Goal: Task Accomplishment & Management: Use online tool/utility

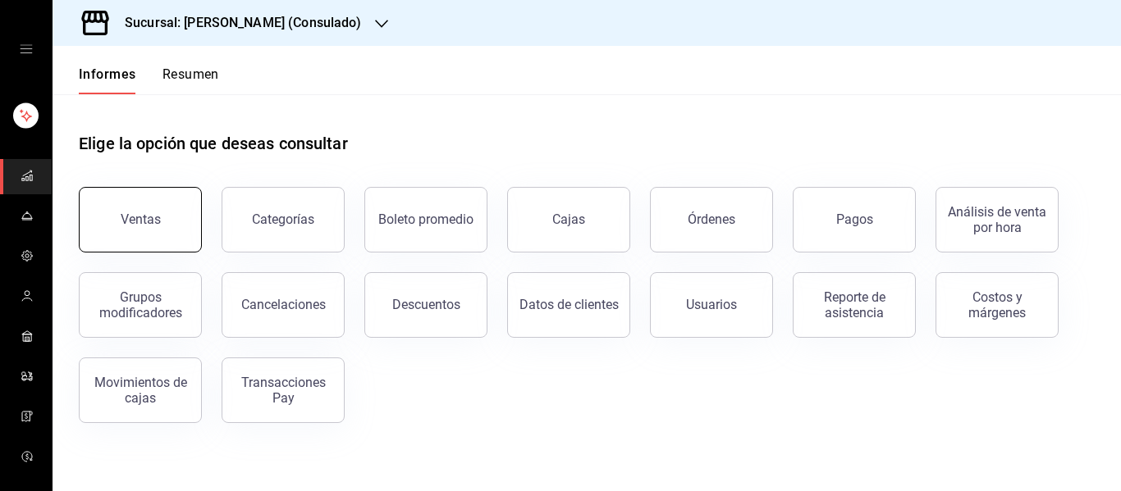
click at [167, 209] on button "Ventas" at bounding box center [140, 220] width 123 height 66
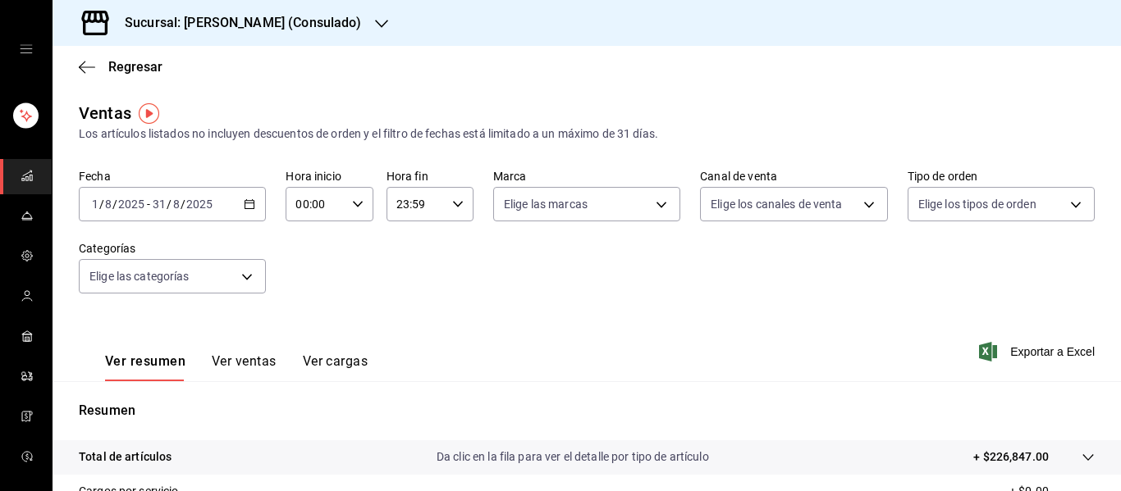
click at [173, 208] on input "8" at bounding box center [176, 204] width 8 height 13
click at [244, 201] on \(Stroke\) "button" at bounding box center [249, 204] width 10 height 9
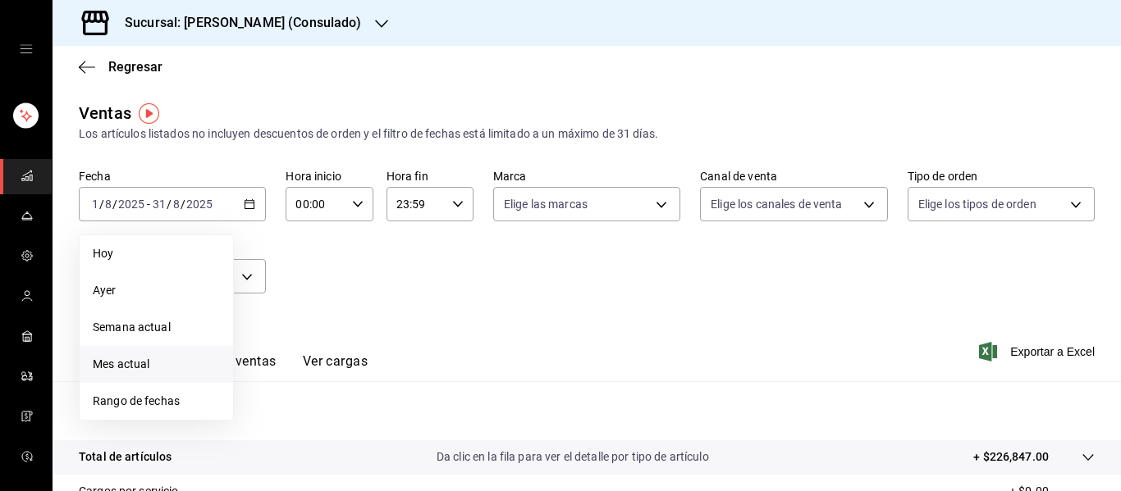
click at [178, 360] on span "Mes actual" at bounding box center [156, 364] width 127 height 17
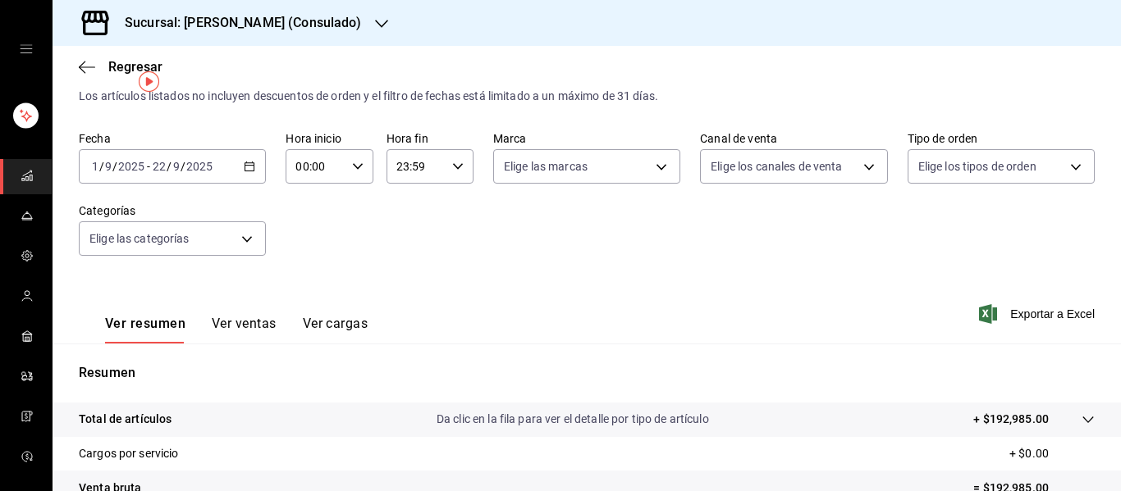
scroll to position [19, 0]
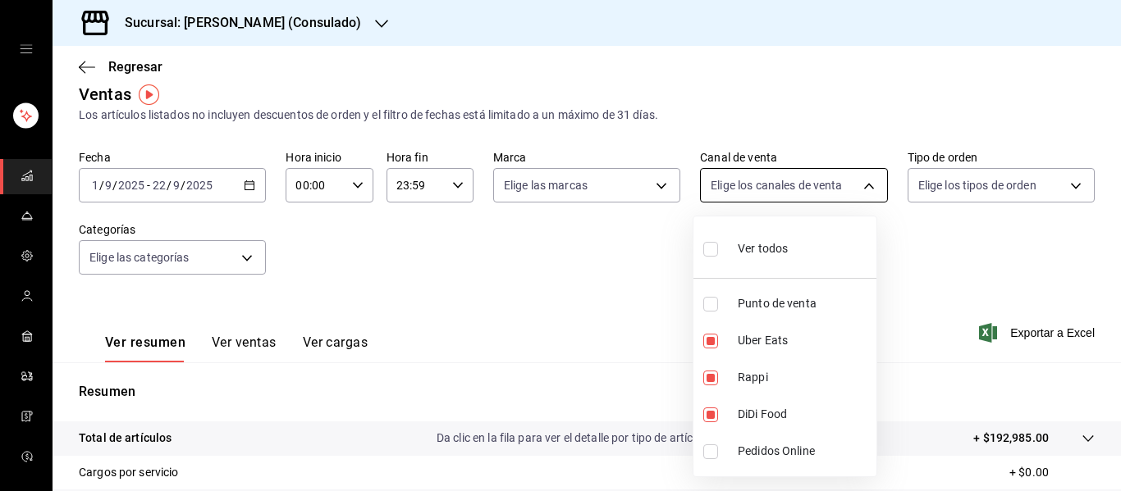
click at [840, 183] on body "Sucursal: Genki Poke (Consulado) Regresar Ventas Los artículos listados no incl…" at bounding box center [560, 245] width 1121 height 491
click at [750, 248] on font "Ver todos" at bounding box center [762, 248] width 50 height 13
type input "PARROT,UBER_EATS,RAPPI,DIDI_FOOD,ONLINE"
checkbox input "true"
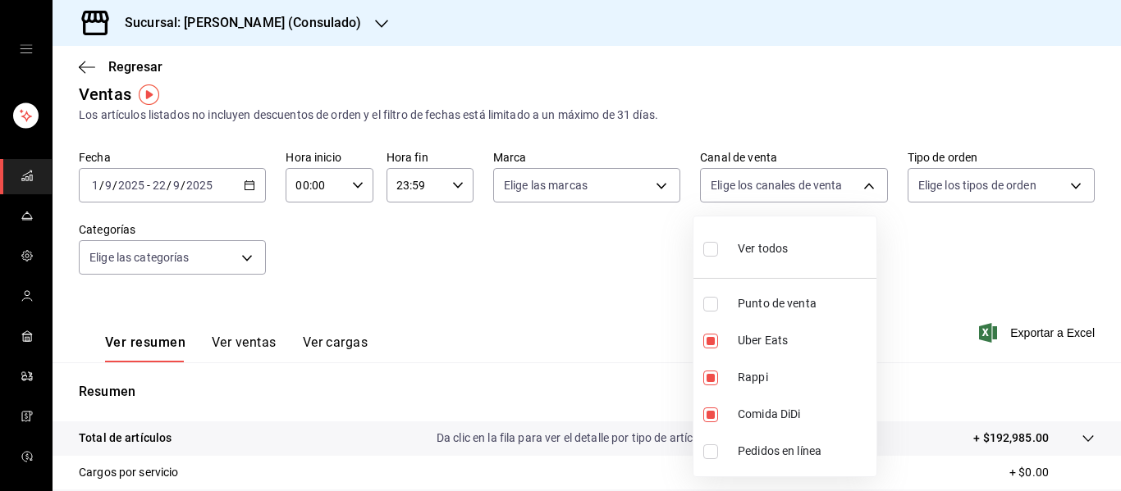
checkbox input "true"
click at [1002, 221] on div at bounding box center [560, 245] width 1121 height 491
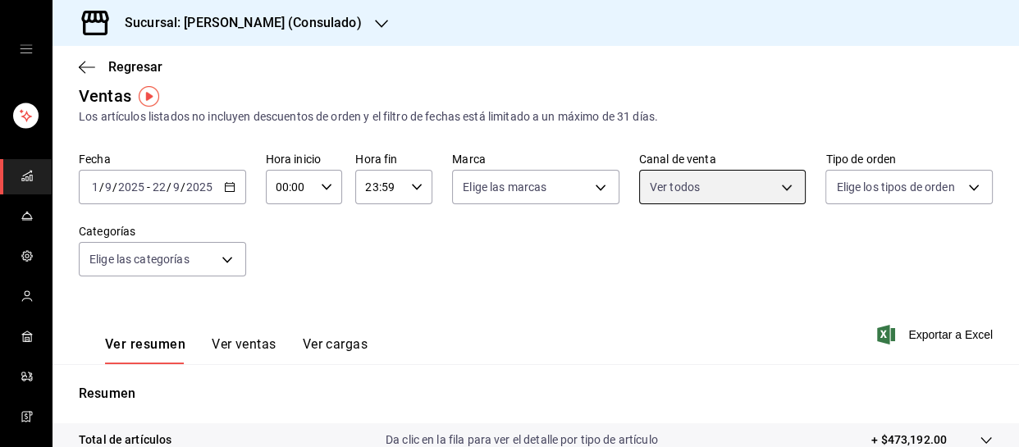
scroll to position [11, 0]
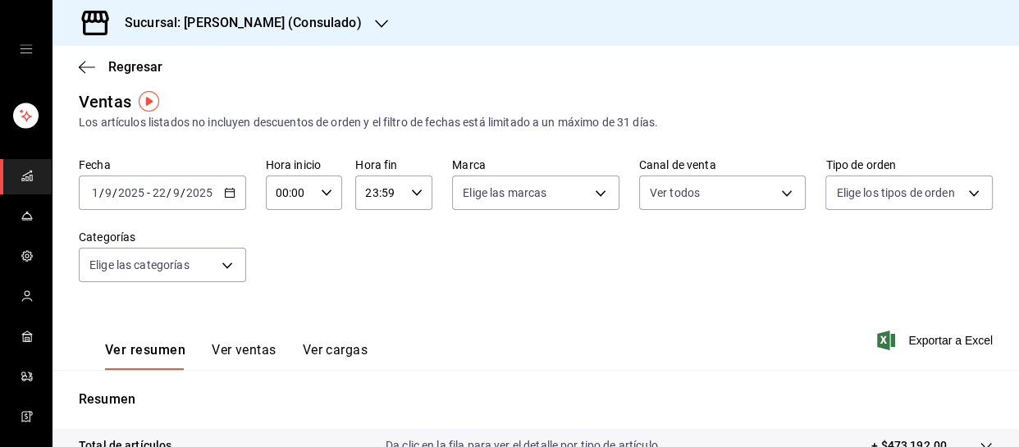
click at [230, 189] on icon "button" at bounding box center [229, 192] width 11 height 11
click at [408, 300] on div "Fecha [DATE] [DATE] - [DATE] [DATE] Hora inicio 00:00 Hora inicio Hora fin 23:5…" at bounding box center [536, 230] width 914 height 144
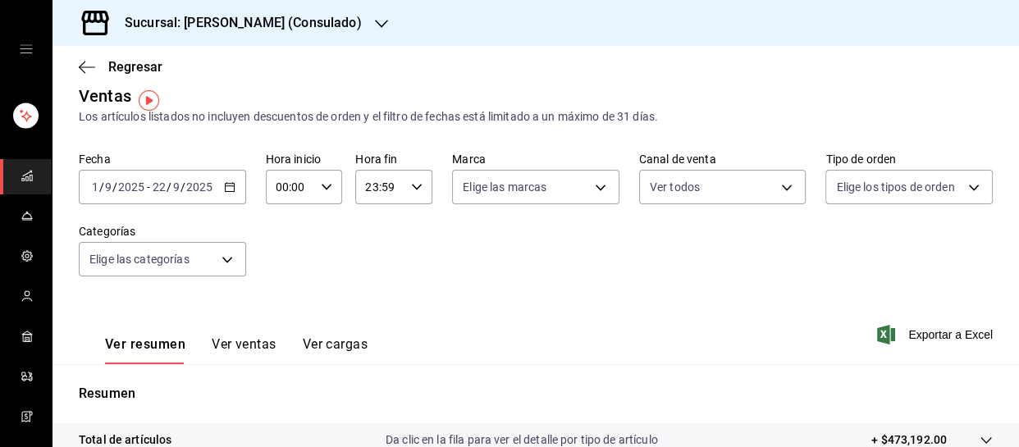
scroll to position [0, 0]
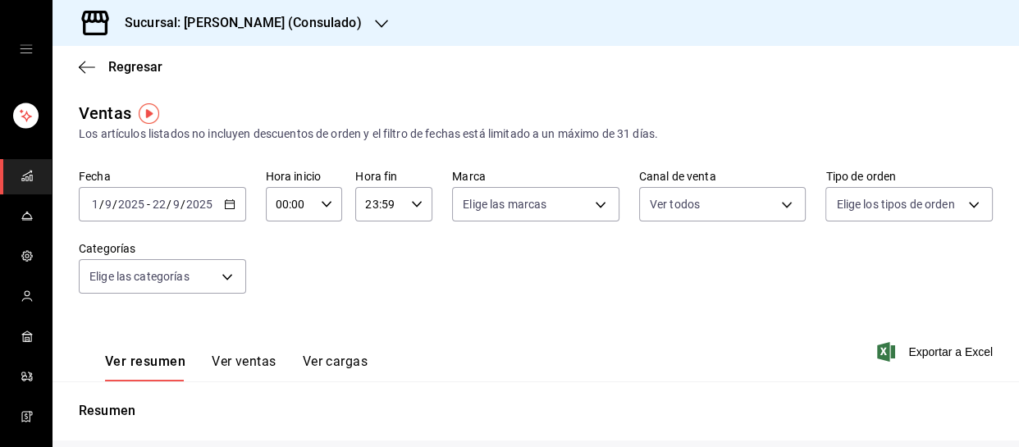
click at [224, 209] on icon "button" at bounding box center [229, 204] width 11 height 11
click at [276, 25] on font "Sucursal: [PERSON_NAME] (Consulado)" at bounding box center [243, 23] width 237 height 16
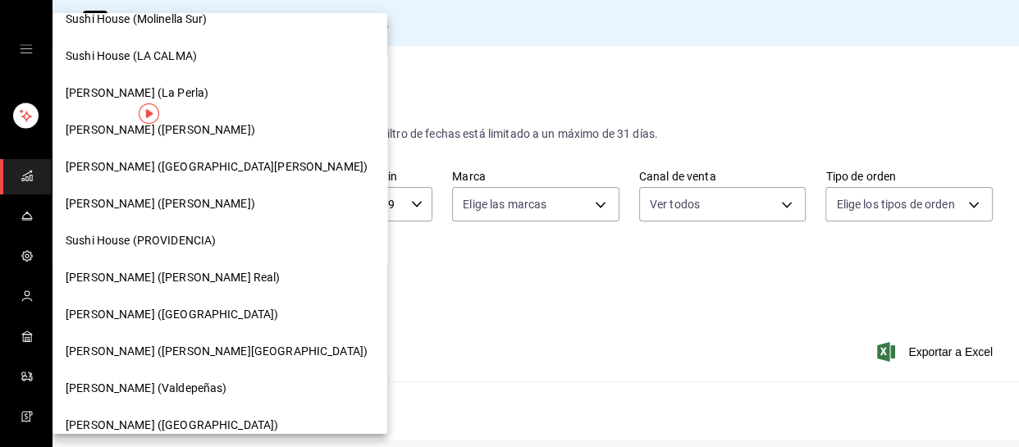
scroll to position [256, 0]
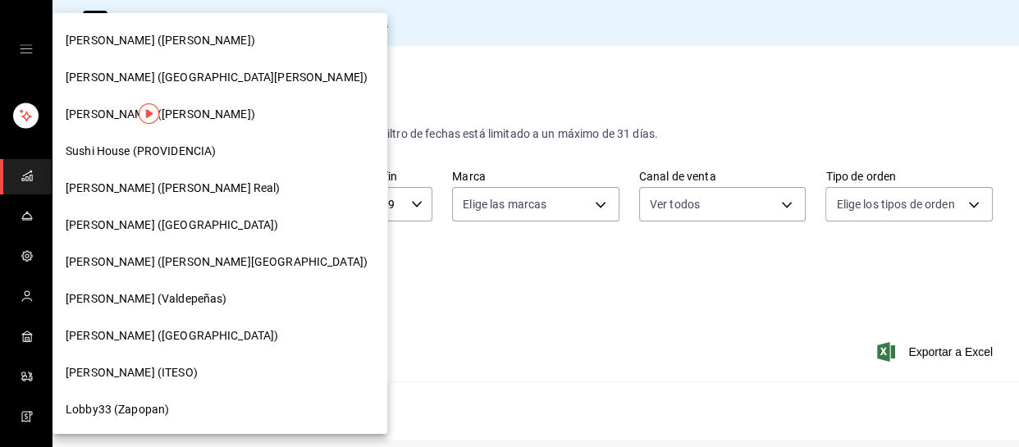
click at [162, 364] on span "[PERSON_NAME] (ITESO)" at bounding box center [132, 372] width 132 height 17
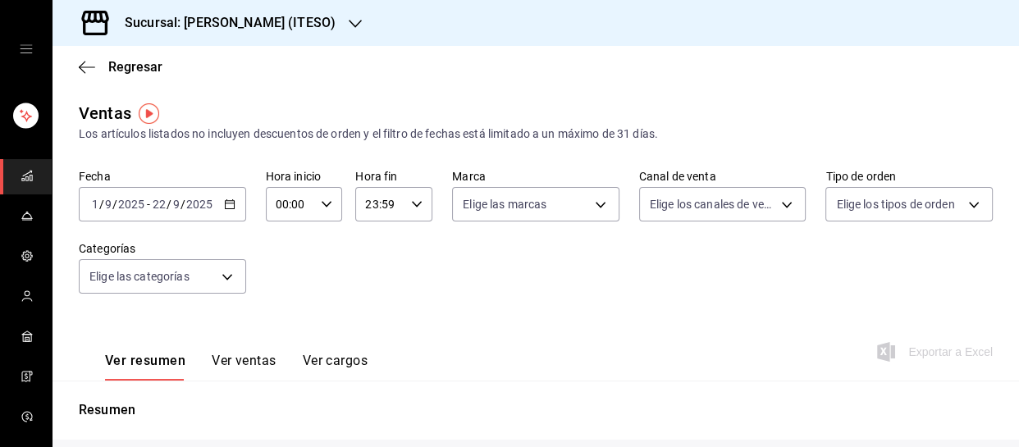
type input "PARROT,UBER_EATS,RAPPI,DIDI_FOOD,ONLINE"
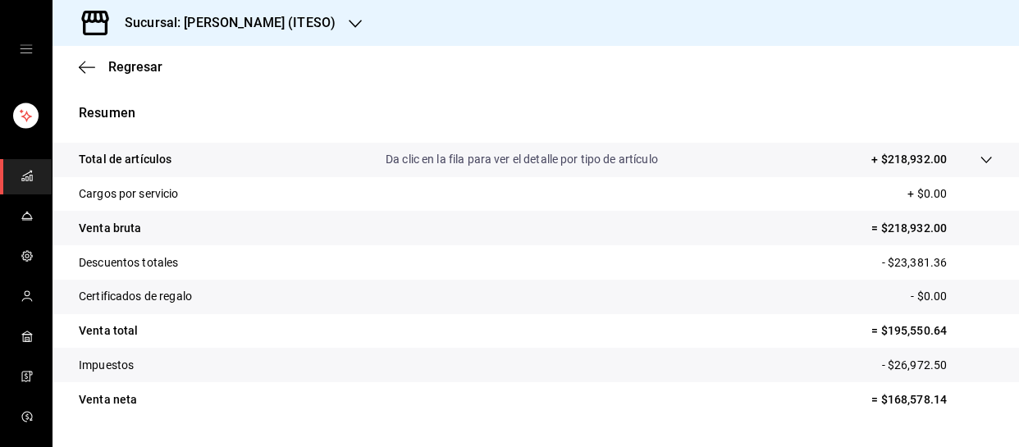
scroll to position [340, 0]
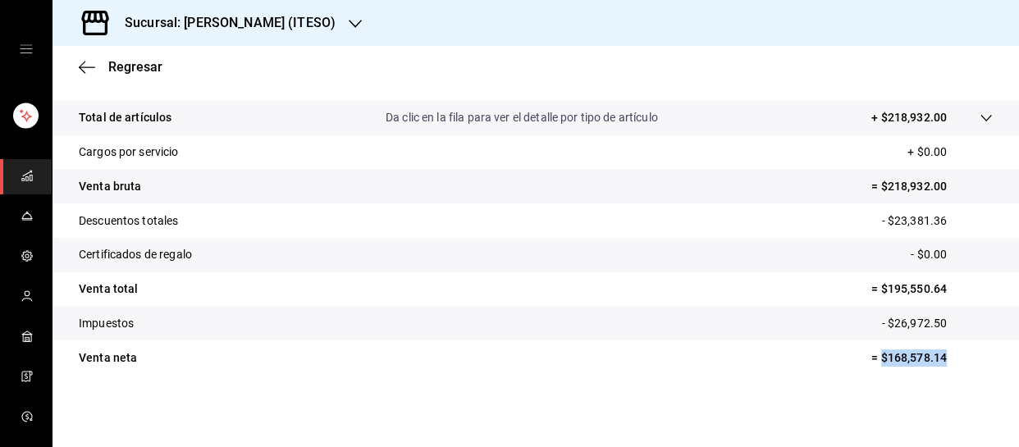
drag, startPoint x: 870, startPoint y: 358, endPoint x: 935, endPoint y: 360, distance: 64.9
click at [935, 360] on font "= $168,578.14" at bounding box center [908, 357] width 75 height 13
click at [939, 388] on div "Total de artículos Da clic en la fila para ver el detalle por tipo de artículo …" at bounding box center [536, 248] width 966 height 294
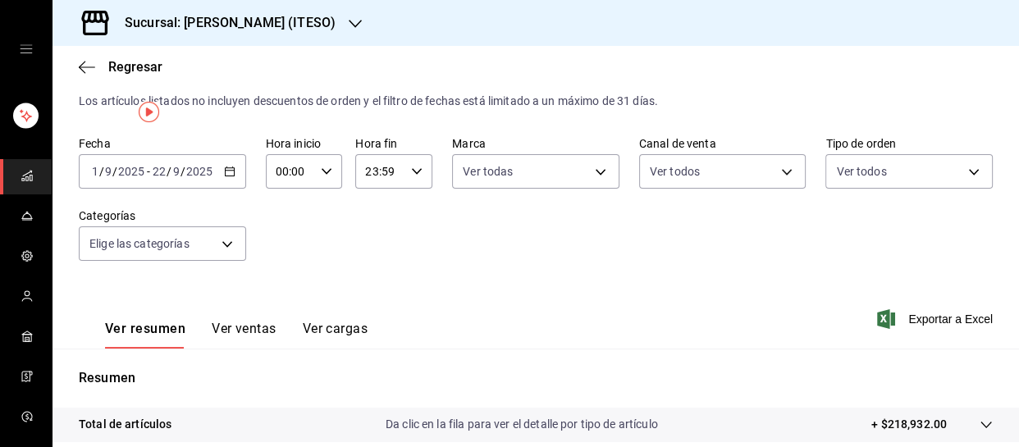
scroll to position [0, 0]
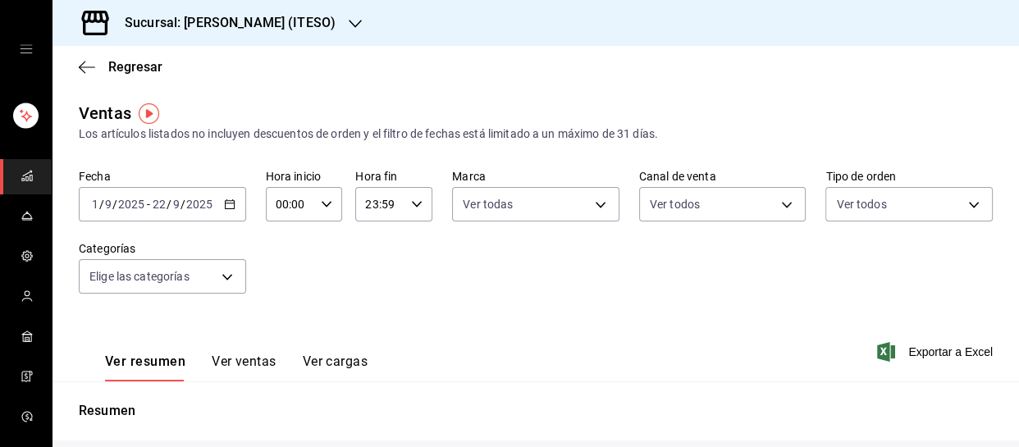
click at [221, 195] on div "[DATE] [DATE] - [DATE] [DATE]" at bounding box center [162, 204] width 167 height 34
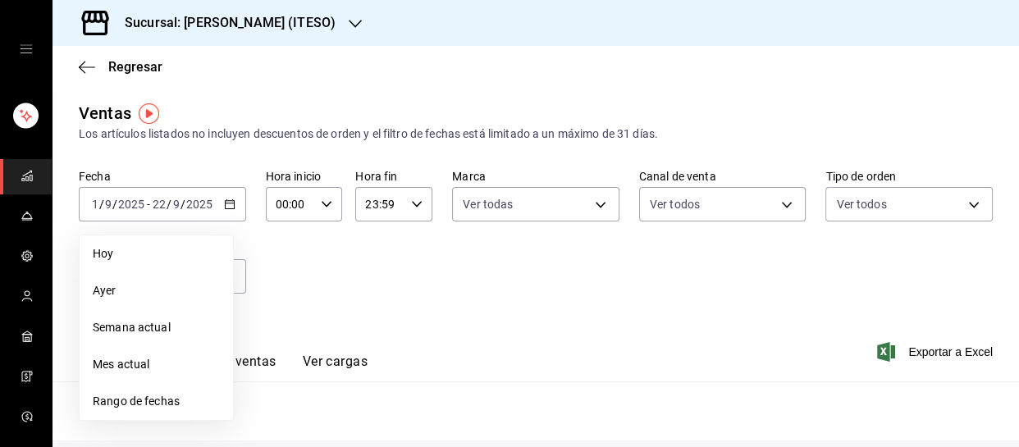
click at [272, 22] on font "Sucursal: [PERSON_NAME] (ITESO)" at bounding box center [230, 23] width 211 height 16
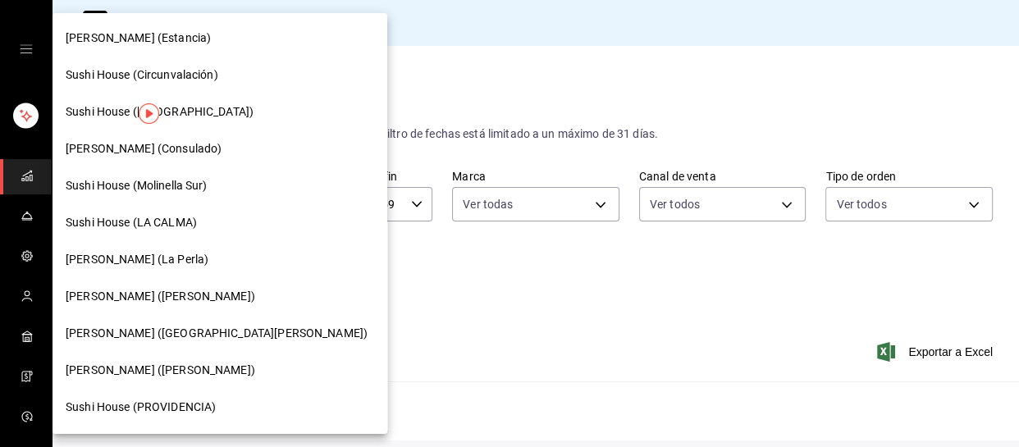
click at [173, 262] on font "[PERSON_NAME] (La Perla)" at bounding box center [137, 259] width 143 height 13
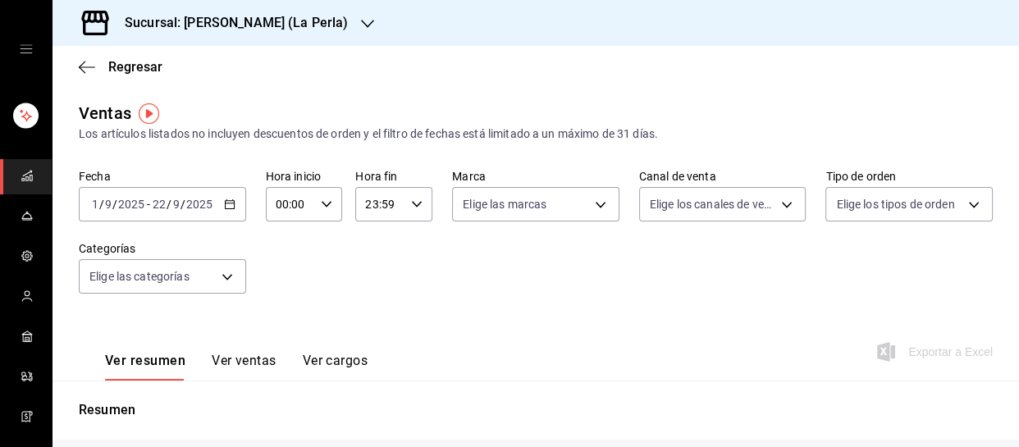
type input "PARROT,UBER_EATS,RAPPI,DIDI_FOOD,ONLINE"
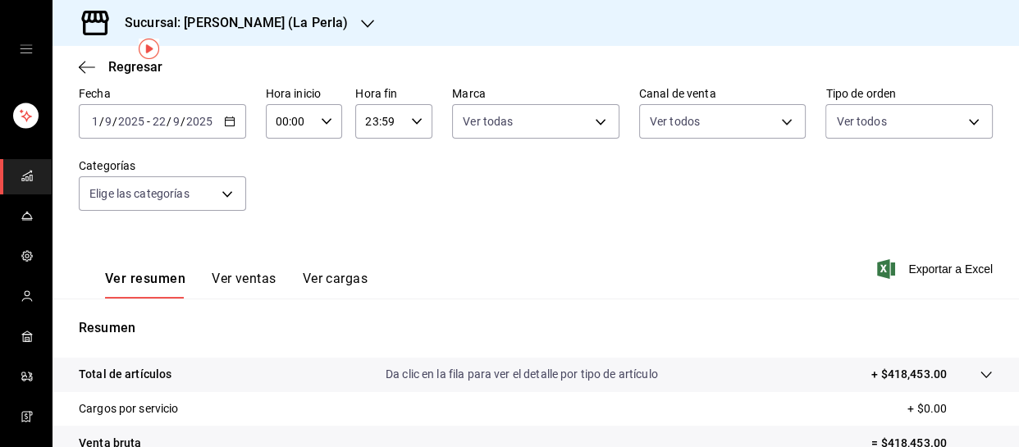
scroll to position [63, 0]
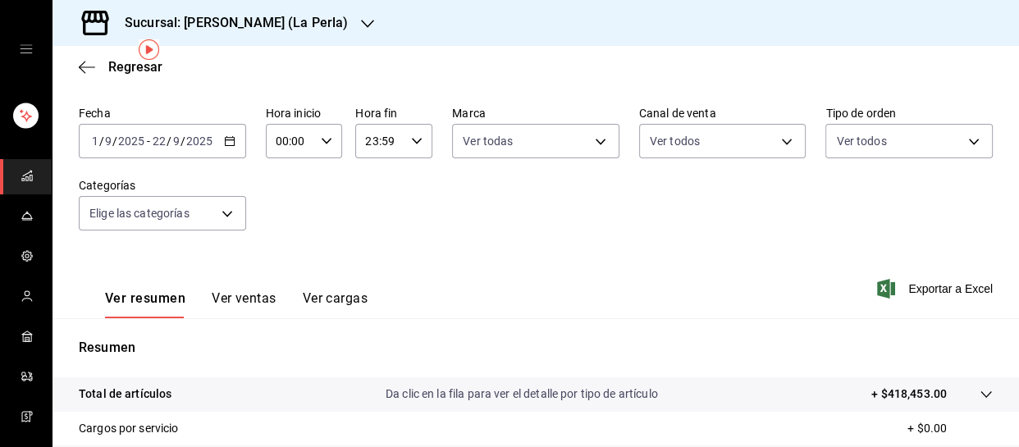
click at [230, 144] on icon "button" at bounding box center [229, 140] width 11 height 11
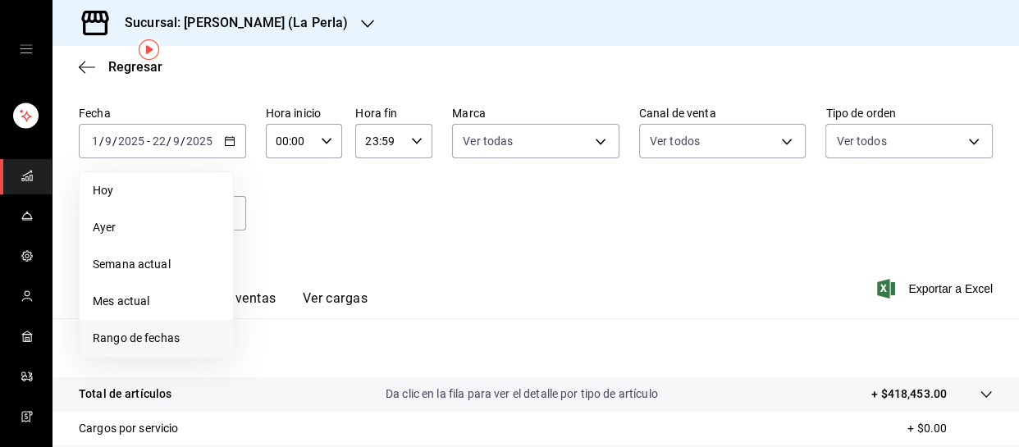
click at [138, 338] on font "Rango de fechas" at bounding box center [136, 337] width 87 height 13
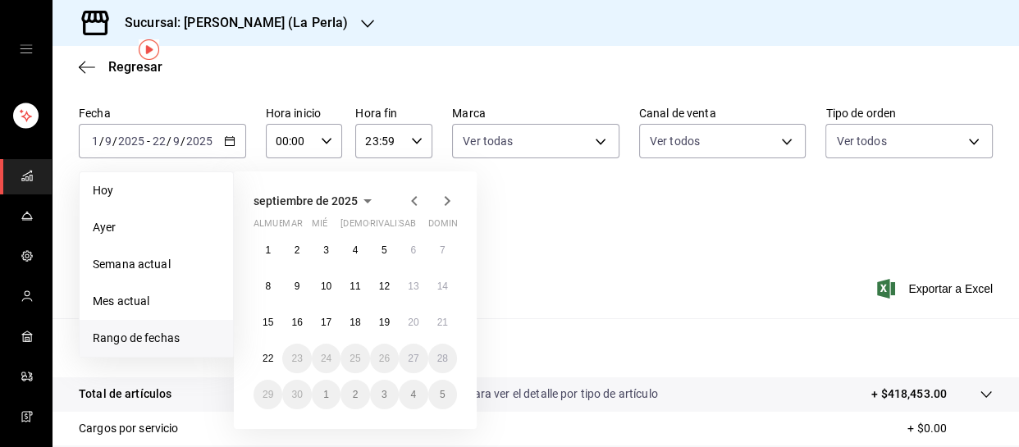
click at [413, 204] on icon "button" at bounding box center [414, 201] width 20 height 20
click at [385, 253] on font "1" at bounding box center [384, 249] width 6 height 11
click at [436, 387] on button "31" at bounding box center [442, 395] width 29 height 30
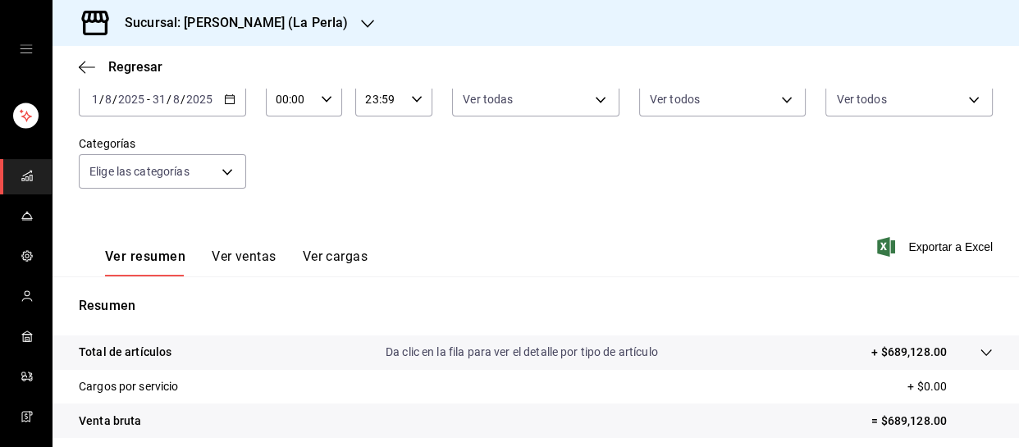
scroll to position [103, 0]
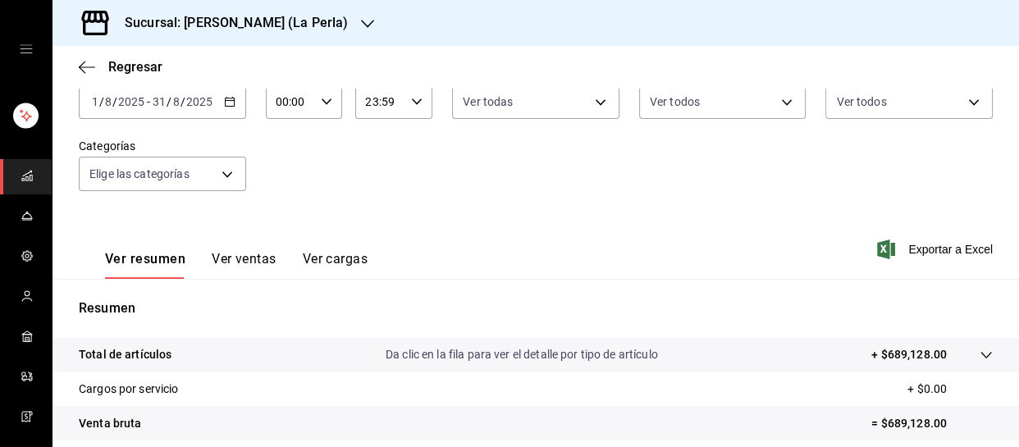
click at [307, 33] on div "Sucursal: [PERSON_NAME] (La Perla)" at bounding box center [223, 23] width 315 height 46
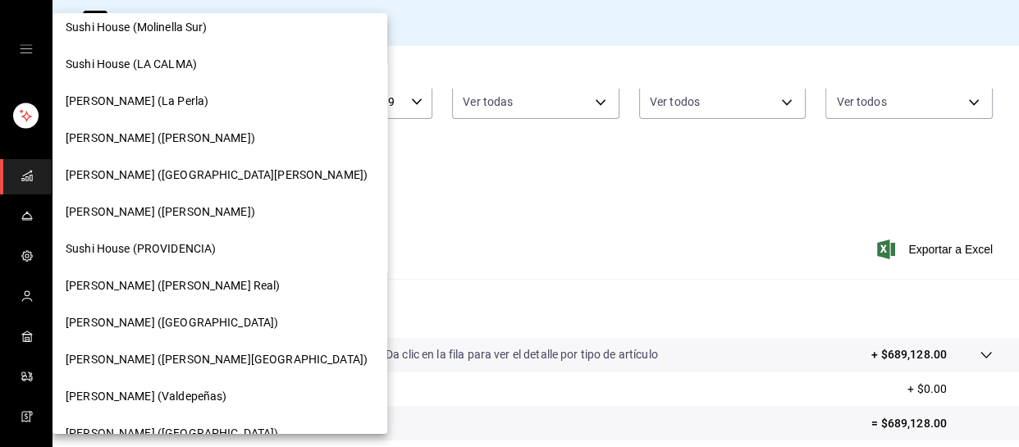
scroll to position [158, 0]
click at [158, 285] on font "[PERSON_NAME] ([PERSON_NAME] Real)" at bounding box center [173, 286] width 214 height 13
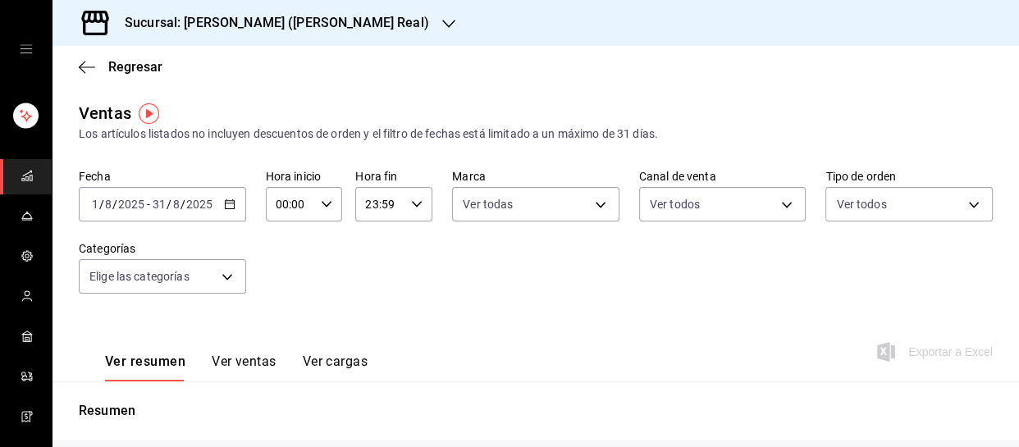
type input "PARROT,UBER_EATS,RAPPI,DIDI_FOOD,ONLINE"
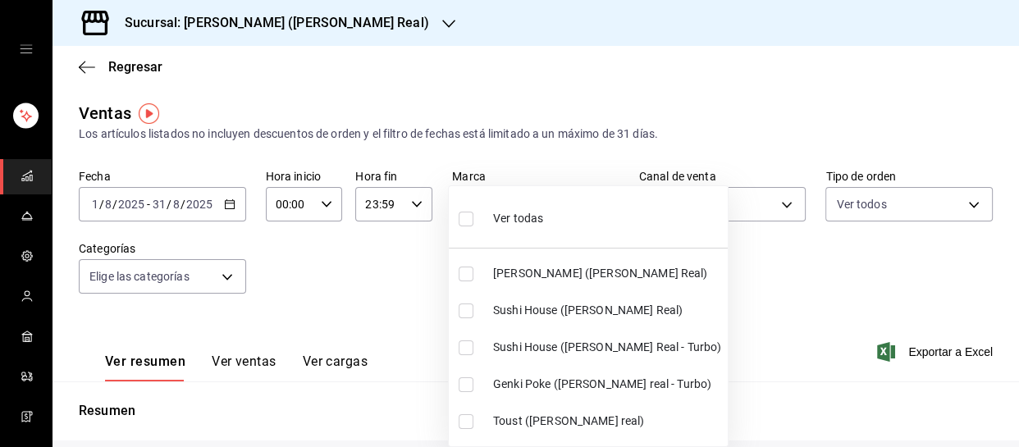
click at [592, 211] on body "Sucursal: [PERSON_NAME] ([PERSON_NAME] Real) Regresar Ventas Los artículos list…" at bounding box center [509, 223] width 1019 height 447
click at [284, 30] on div at bounding box center [509, 223] width 1019 height 447
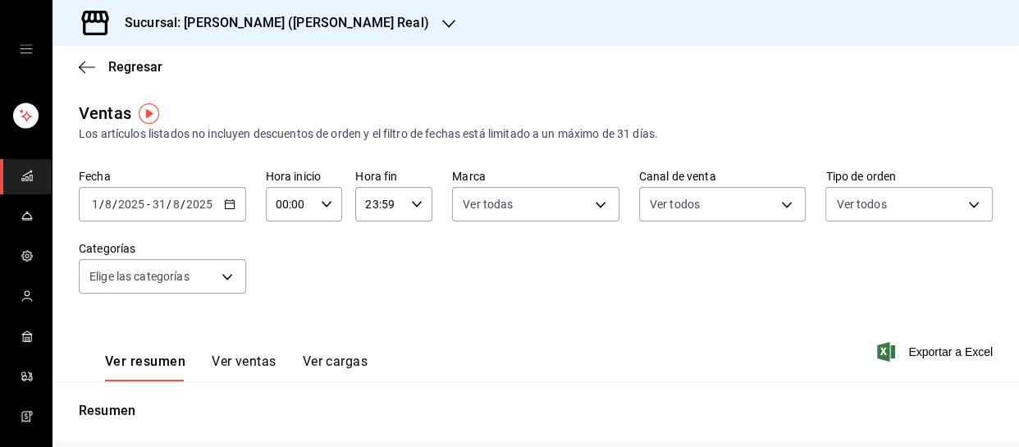
click at [312, 25] on font "Sucursal: [PERSON_NAME] ([PERSON_NAME] Real)" at bounding box center [277, 23] width 304 height 16
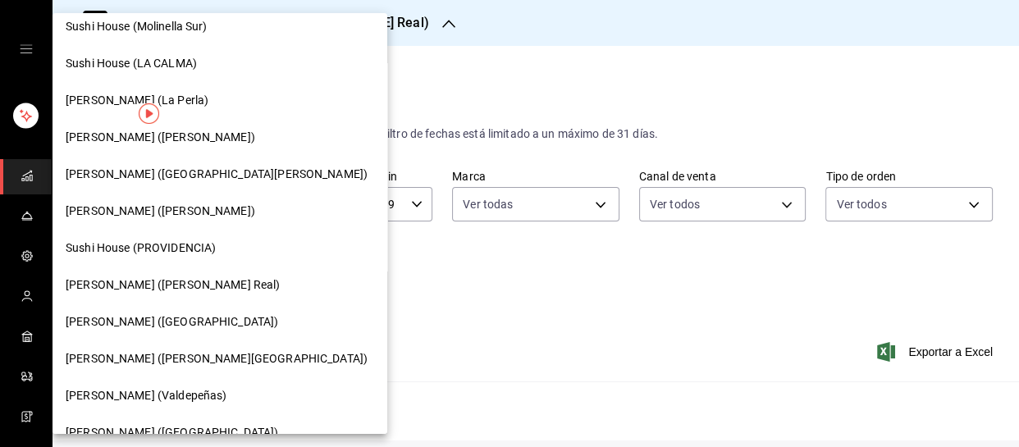
scroll to position [165, 0]
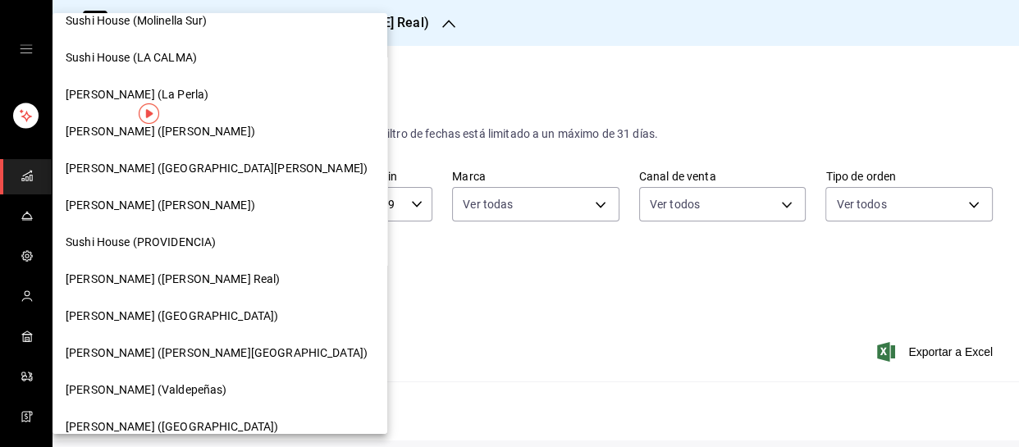
click at [145, 356] on font "[PERSON_NAME] ([PERSON_NAME][GEOGRAPHIC_DATA])" at bounding box center [217, 352] width 302 height 13
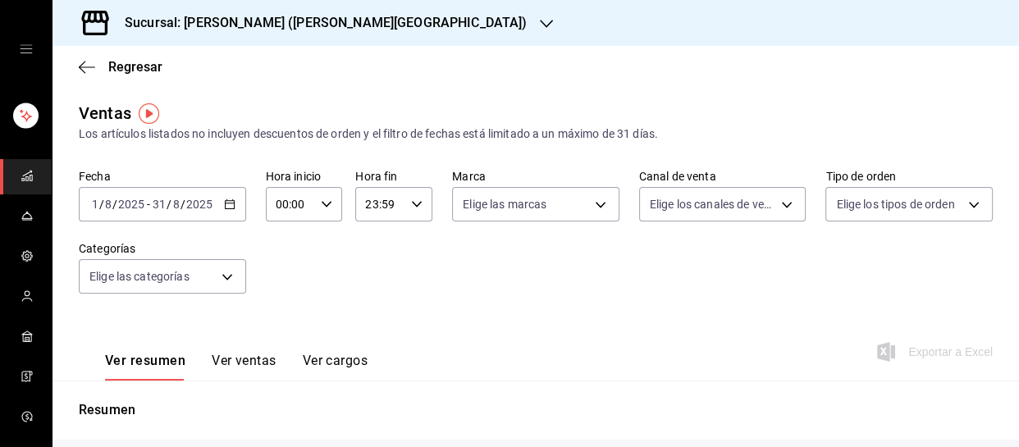
type input "PARROT,UBER_EATS,RAPPI,DIDI_FOOD,ONLINE"
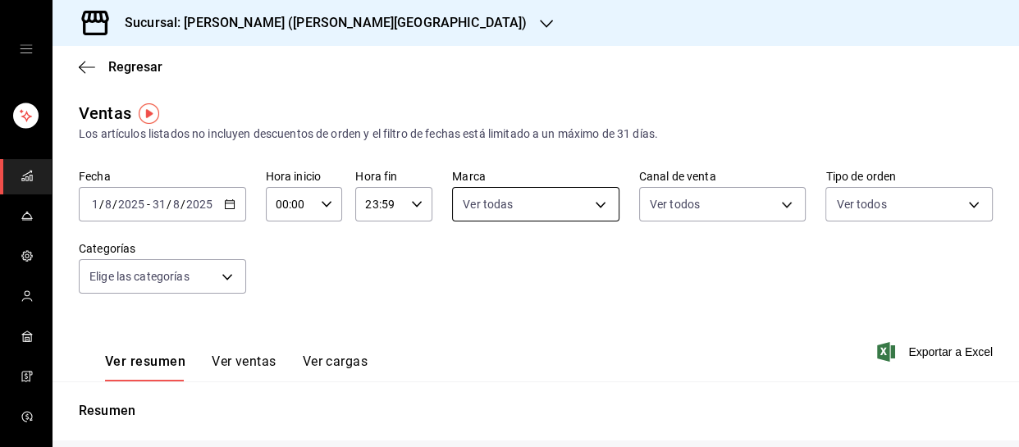
click at [600, 208] on body "Sucursal: [PERSON_NAME] ([PERSON_NAME] de la Paz) Regresar Ventas Los artículos…" at bounding box center [509, 223] width 1019 height 447
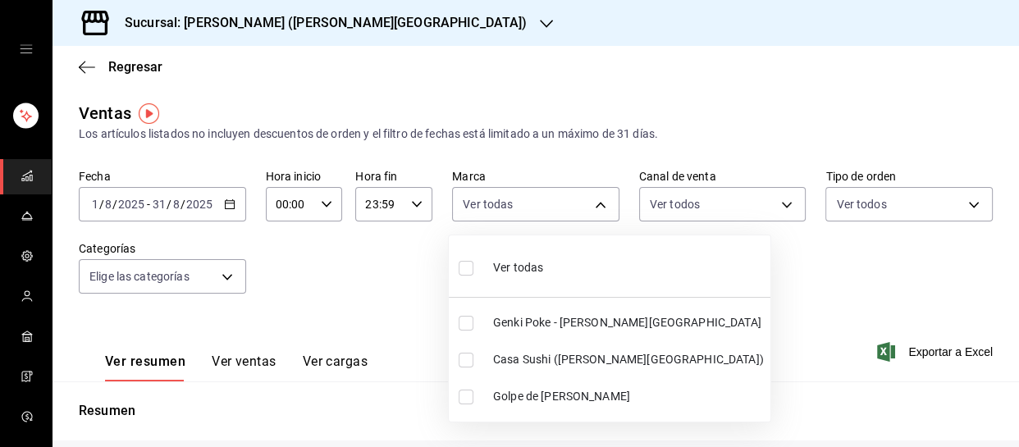
click at [550, 317] on font "Genki Poke - [PERSON_NAME][GEOGRAPHIC_DATA]" at bounding box center [627, 322] width 268 height 13
type input "010d8506-e38d-4930-8260-83e83f6c4963"
checkbox input "true"
click at [767, 250] on div at bounding box center [509, 223] width 1019 height 447
